Goal: Information Seeking & Learning: Learn about a topic

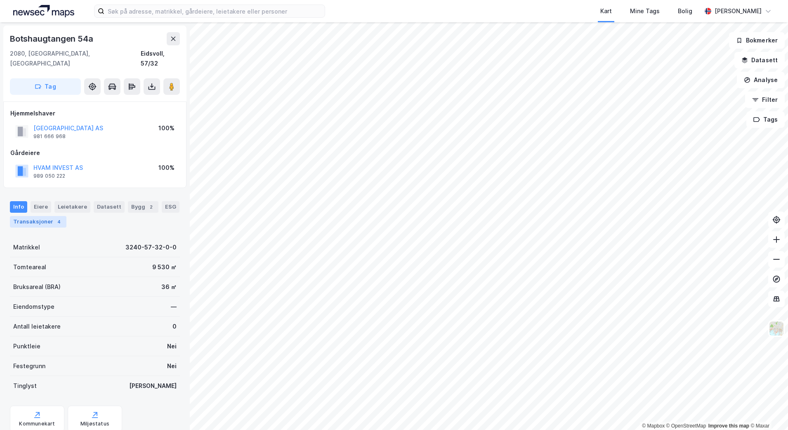
click at [61, 216] on div "Transaksjoner 4" at bounding box center [38, 222] width 56 height 12
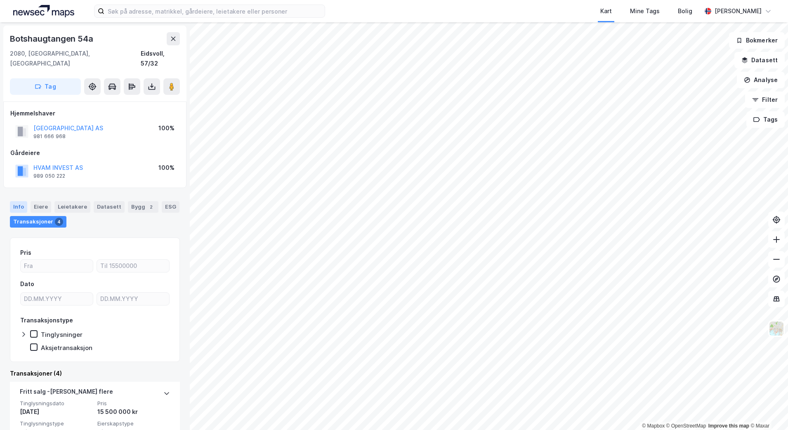
click at [14, 201] on div "Info" at bounding box center [18, 207] width 17 height 12
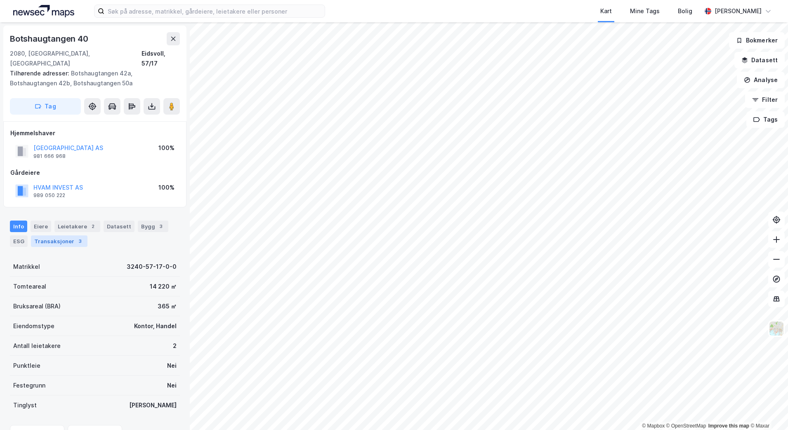
click at [49, 235] on div "Transaksjoner 3" at bounding box center [59, 241] width 56 height 12
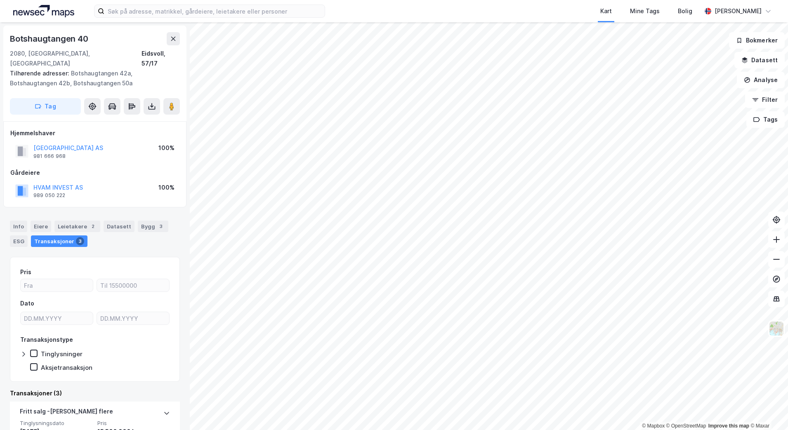
scroll to position [103, 0]
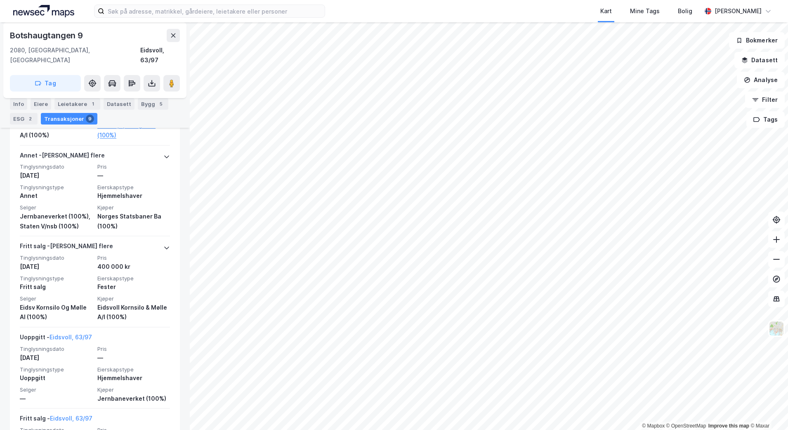
scroll to position [791, 0]
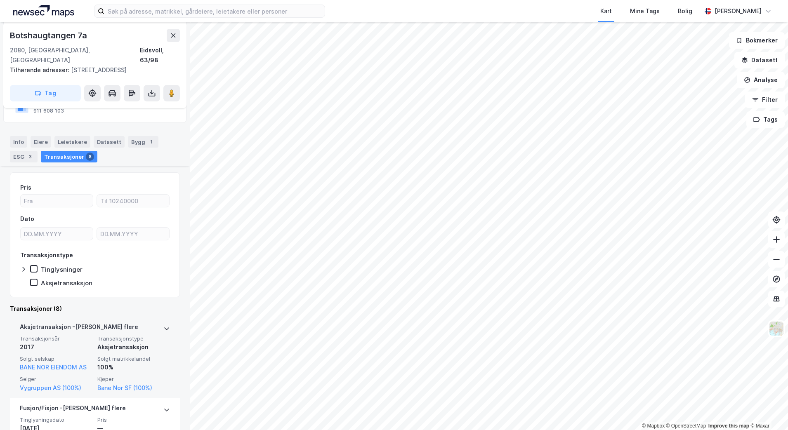
scroll to position [320, 0]
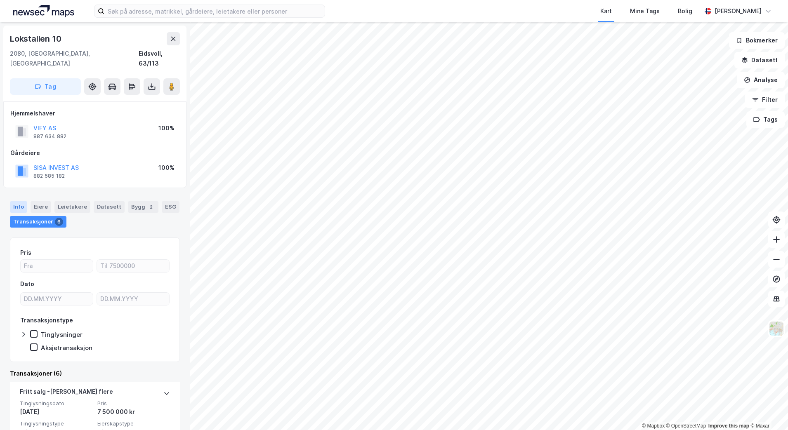
click at [19, 201] on div "Info" at bounding box center [18, 207] width 17 height 12
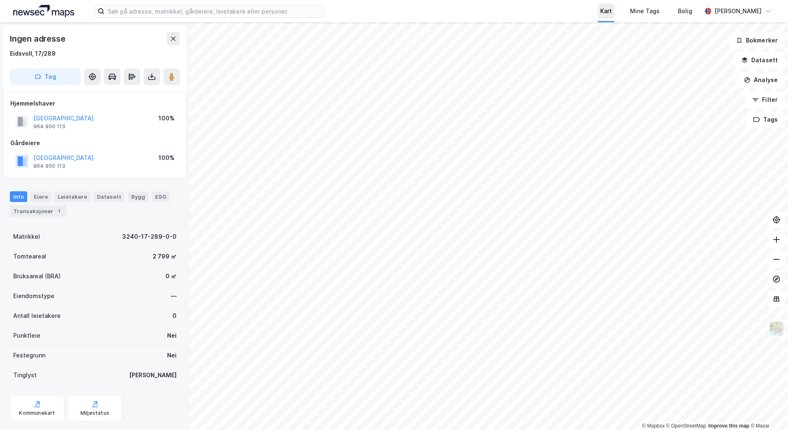
scroll to position [2, 0]
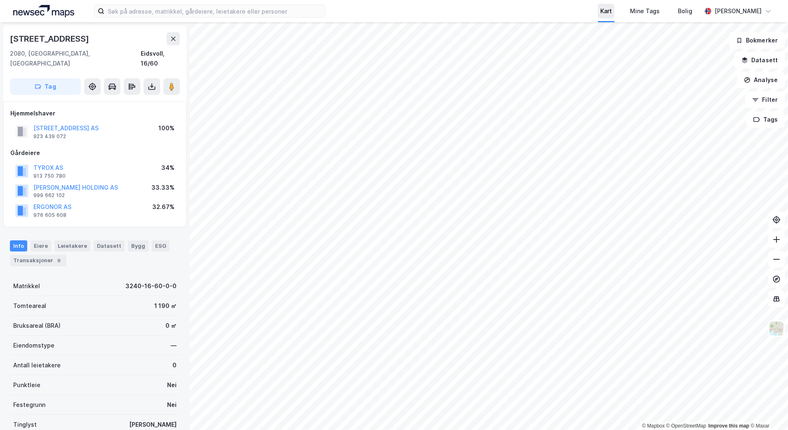
scroll to position [2, 0]
click at [24, 253] on div "Transaksjoner 9" at bounding box center [38, 259] width 56 height 12
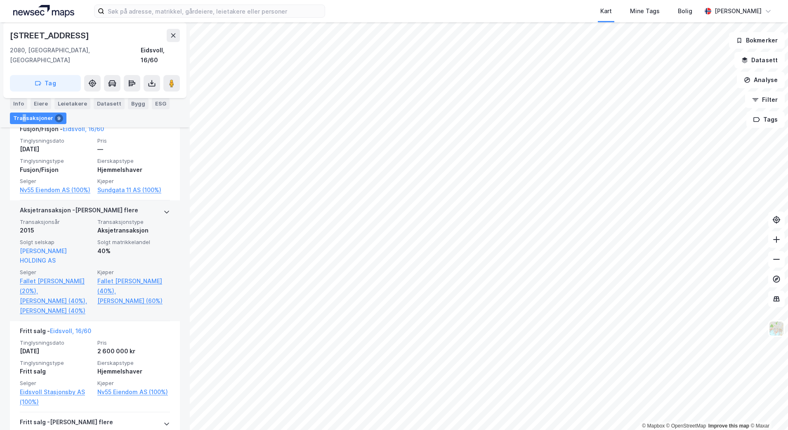
scroll to position [464, 0]
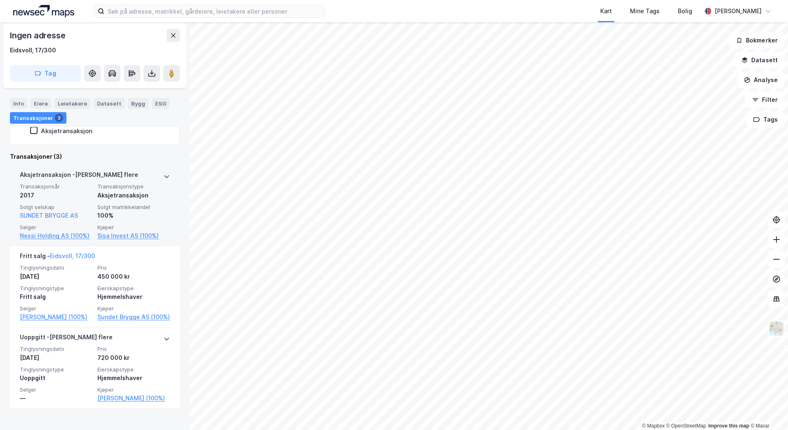
scroll to position [52, 0]
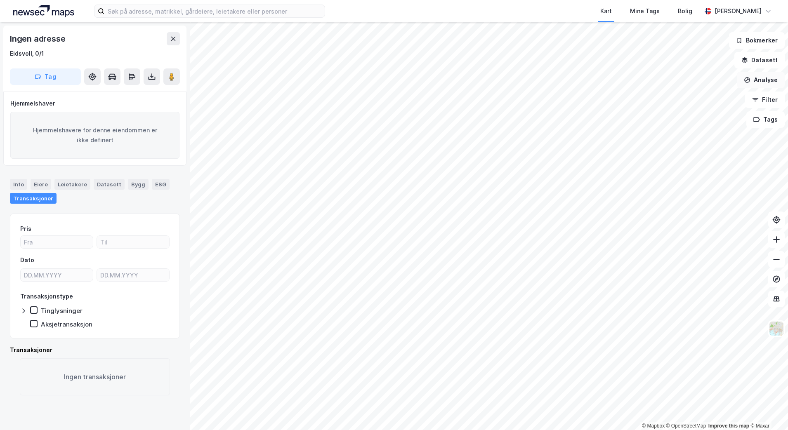
click at [762, 87] on button "Analyse" at bounding box center [760, 80] width 48 height 16
click at [672, 97] on div "Tegn område" at bounding box center [689, 97] width 72 height 7
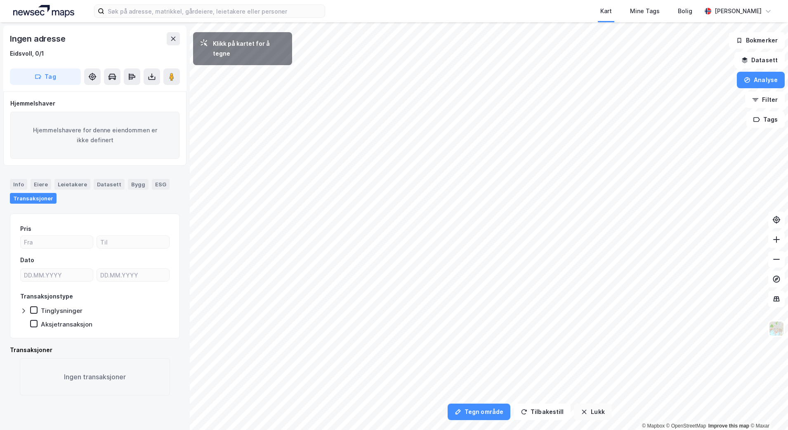
click at [588, 412] on button "Lukk" at bounding box center [593, 412] width 38 height 16
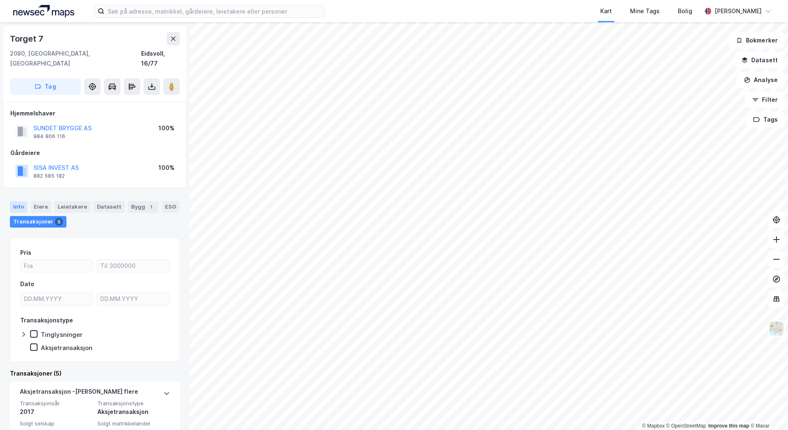
click at [13, 201] on div "Info" at bounding box center [18, 207] width 17 height 12
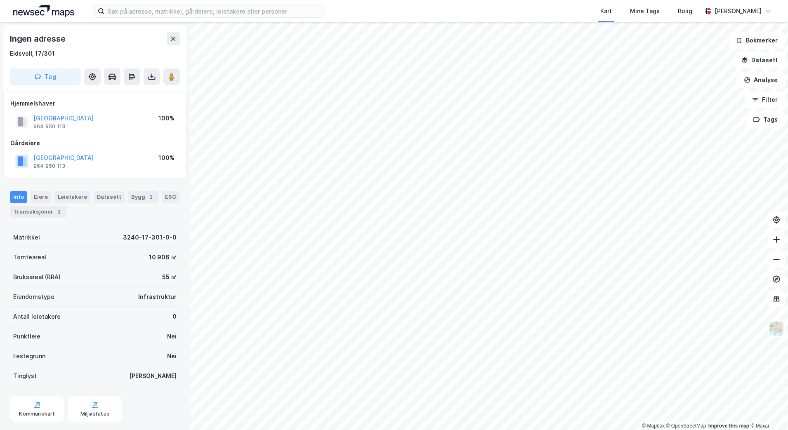
scroll to position [19, 0]
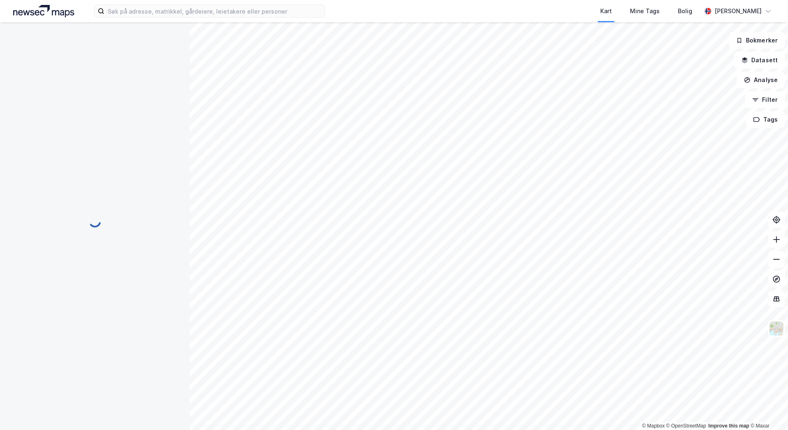
scroll to position [18, 0]
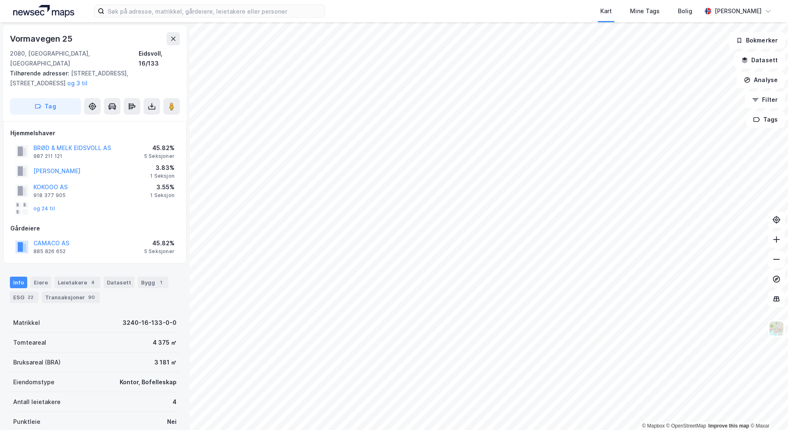
scroll to position [0, 0]
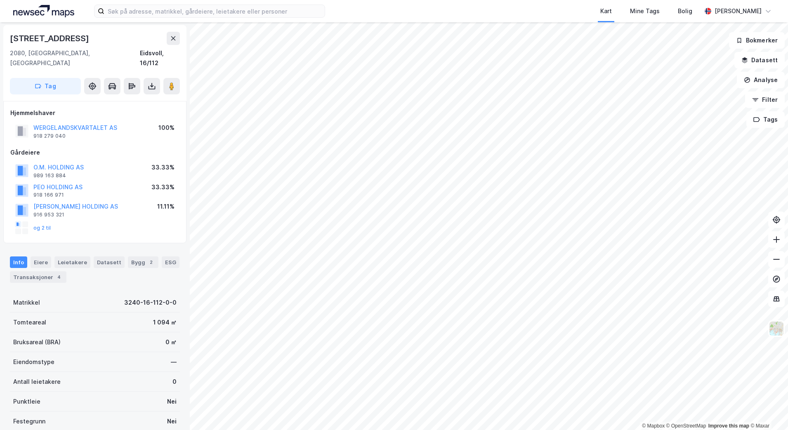
scroll to position [0, 0]
click at [45, 271] on div "Transaksjoner 4" at bounding box center [38, 277] width 56 height 12
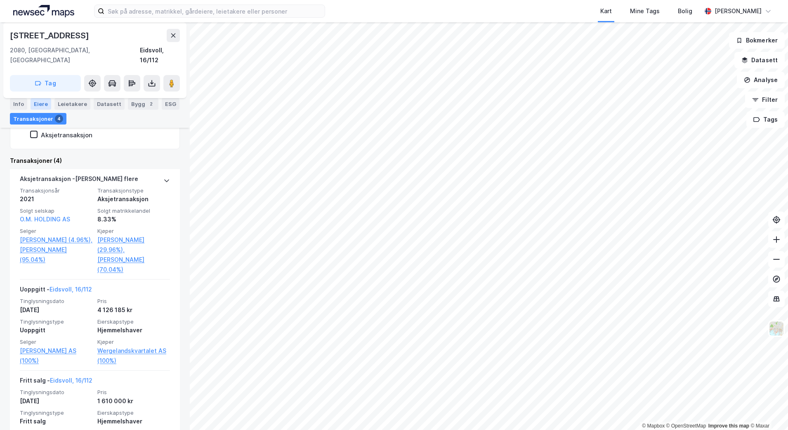
scroll to position [114, 0]
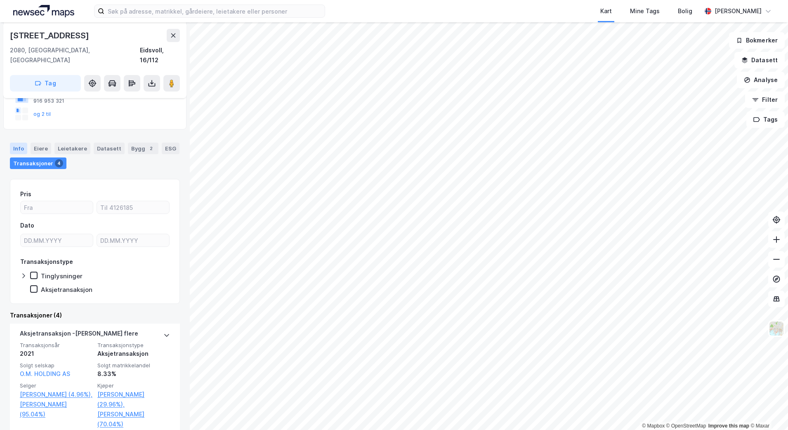
click at [17, 143] on div "Info" at bounding box center [18, 149] width 17 height 12
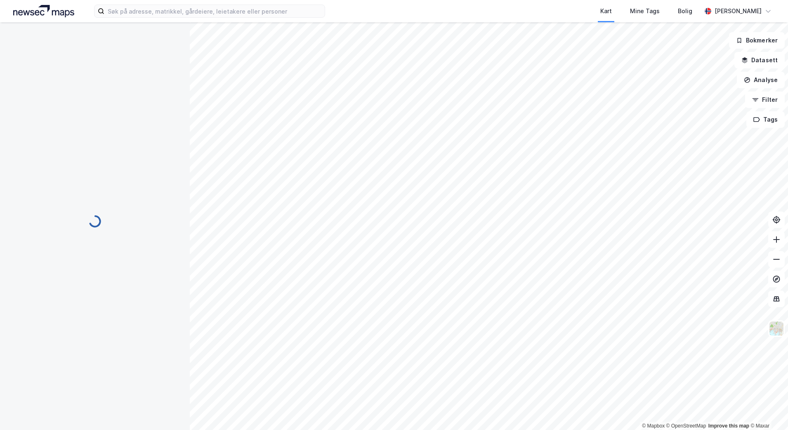
scroll to position [58, 0]
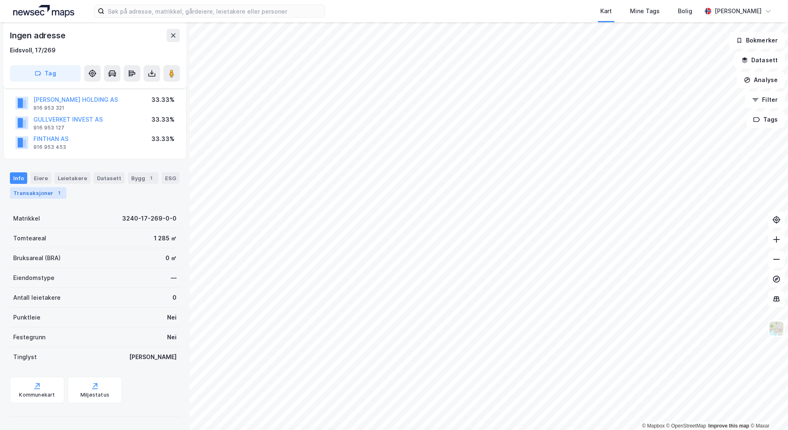
click at [61, 193] on div "Transaksjoner 1" at bounding box center [38, 193] width 56 height 12
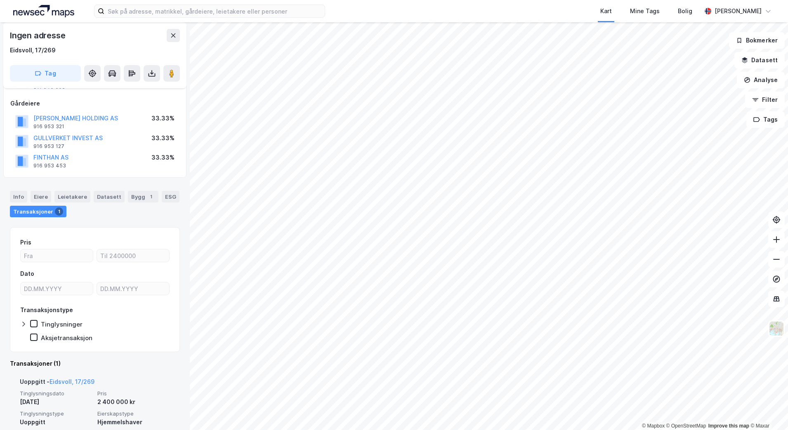
scroll to position [82, 0]
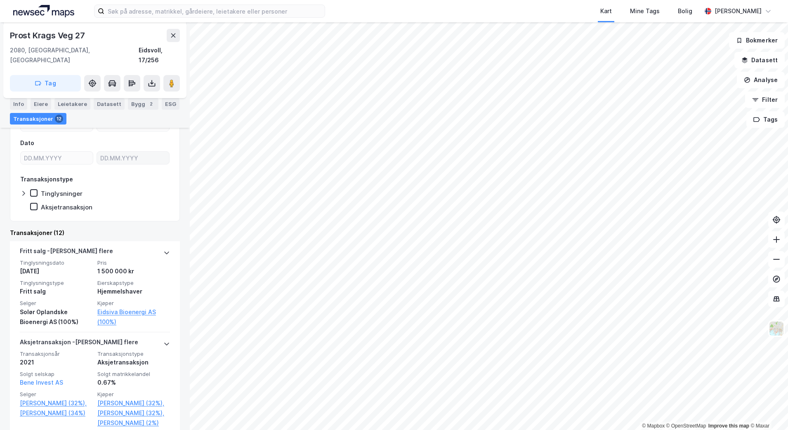
scroll to position [206, 0]
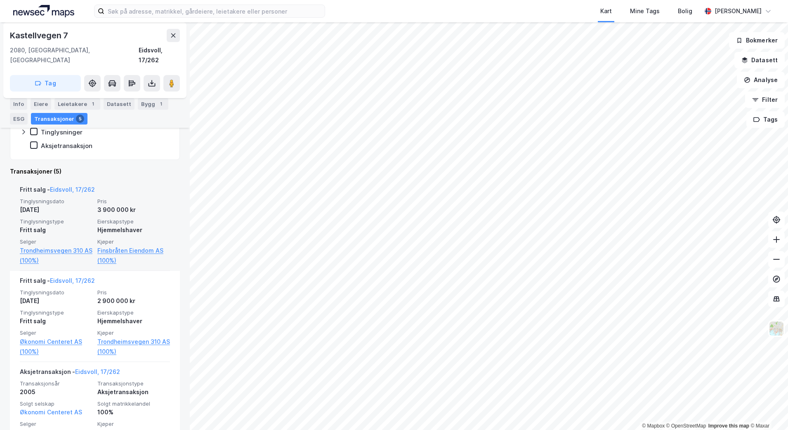
scroll to position [258, 0]
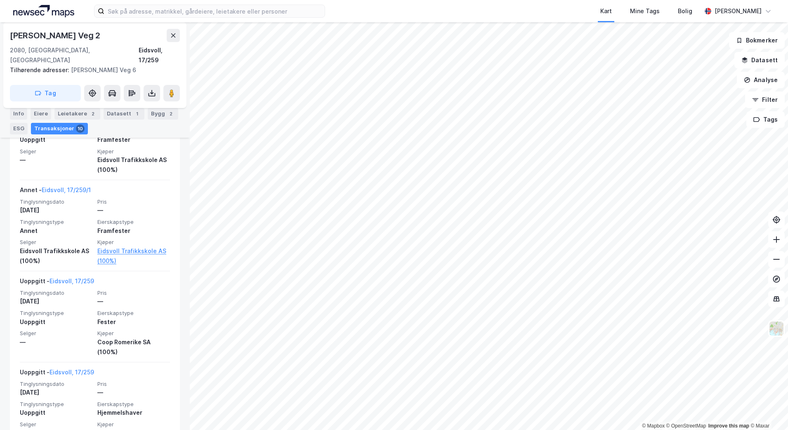
scroll to position [889, 0]
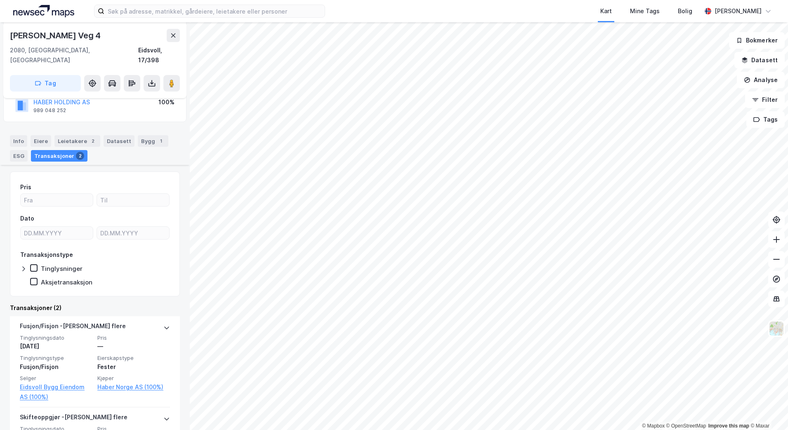
scroll to position [180, 0]
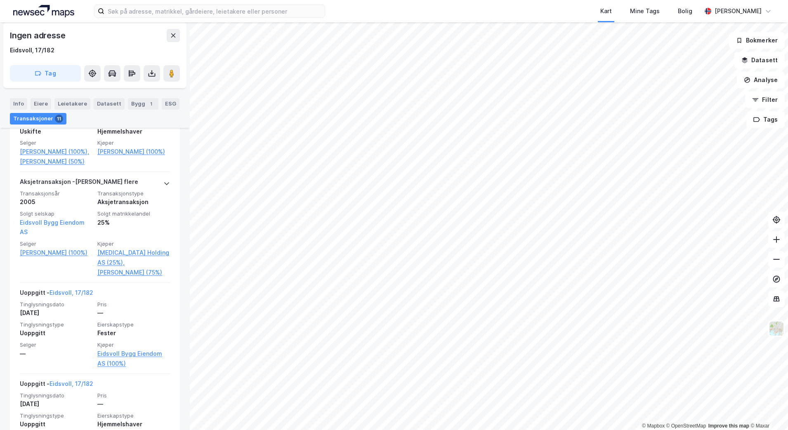
scroll to position [1267, 0]
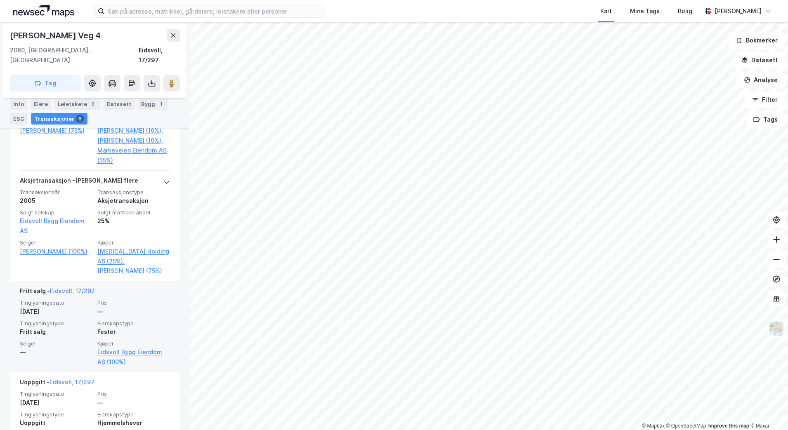
scroll to position [1084, 0]
